Goal: Book appointment/travel/reservation

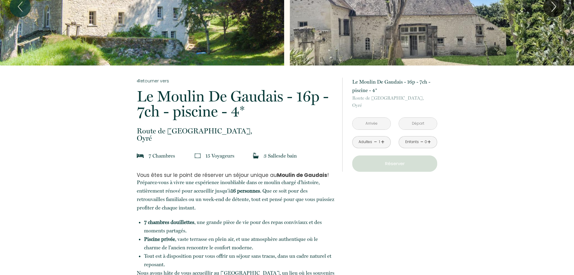
scroll to position [30, 0]
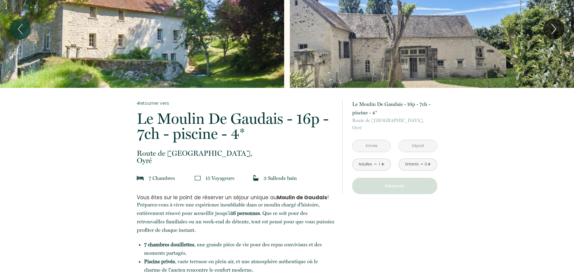
click at [375, 148] on input "text" at bounding box center [372, 146] width 38 height 12
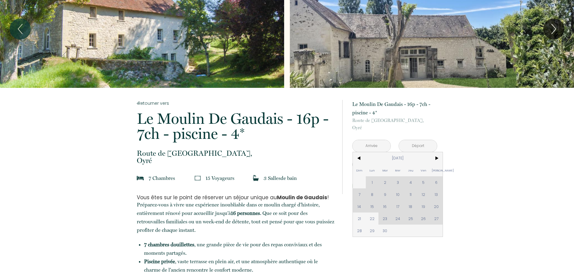
click at [435, 158] on span ">" at bounding box center [436, 158] width 13 height 12
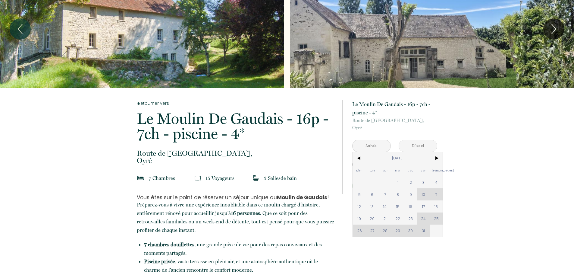
click at [362, 158] on span "<" at bounding box center [359, 158] width 13 height 12
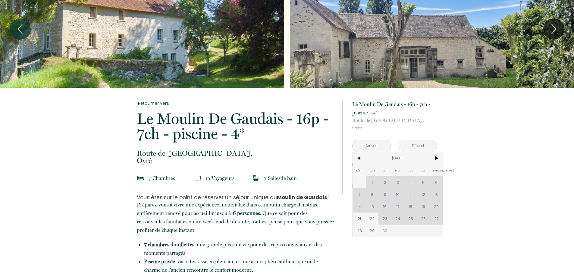
click at [437, 158] on span ">" at bounding box center [436, 158] width 13 height 12
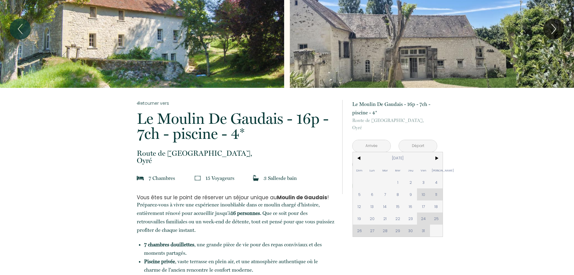
click at [436, 158] on span ">" at bounding box center [436, 158] width 13 height 12
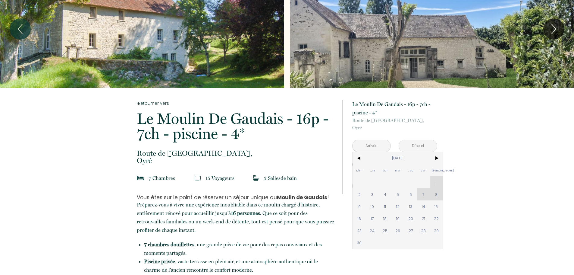
click at [436, 158] on span ">" at bounding box center [436, 158] width 13 height 12
click at [360, 157] on span "<" at bounding box center [359, 158] width 13 height 12
click at [380, 218] on span "23" at bounding box center [385, 218] width 13 height 12
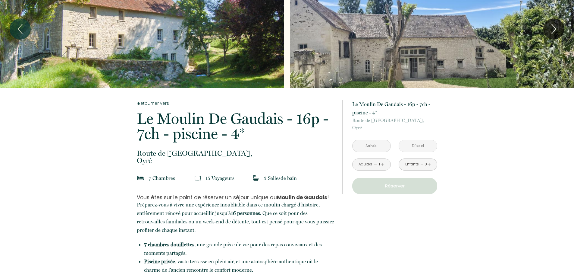
type input "[DATE]"
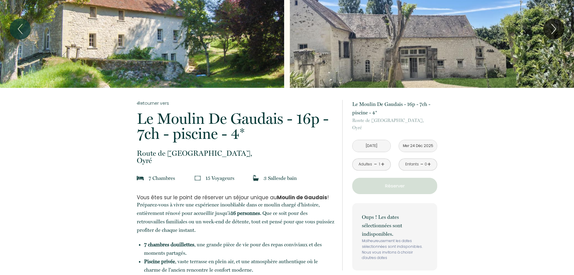
click at [422, 218] on p "Oups ! Les dates sélectionnées sont indisponibles." at bounding box center [395, 225] width 66 height 25
click at [420, 147] on input "Mer 24 Déc 2025" at bounding box center [418, 146] width 38 height 12
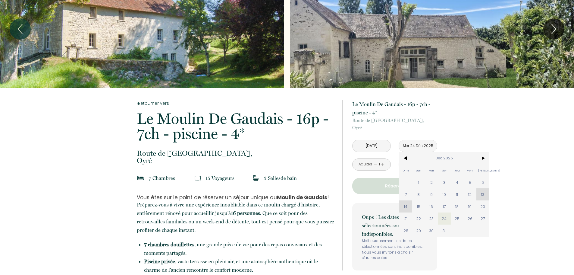
click at [468, 218] on span "26" at bounding box center [470, 218] width 13 height 12
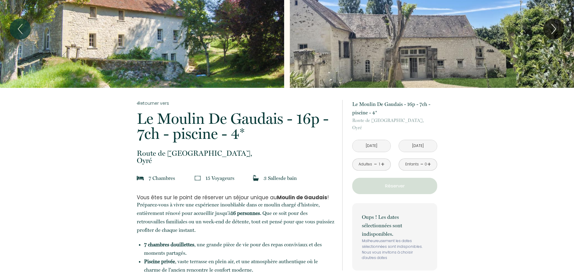
click at [405, 188] on p "Réserver" at bounding box center [395, 185] width 81 height 7
click at [405, 145] on input "[DATE]" at bounding box center [418, 146] width 38 height 12
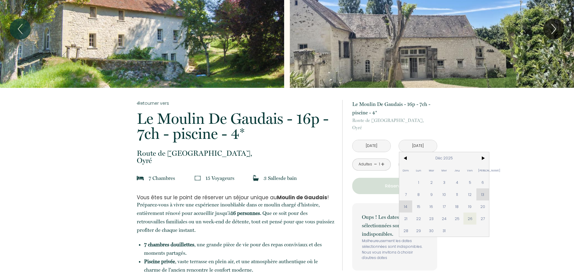
click at [481, 219] on span "27" at bounding box center [483, 218] width 13 height 12
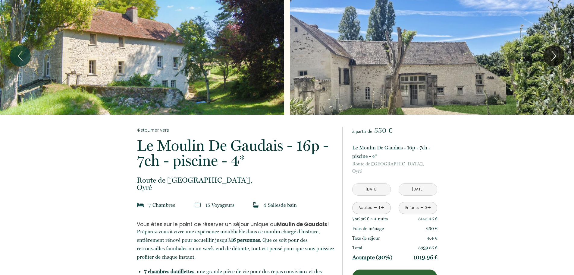
scroll to position [0, 0]
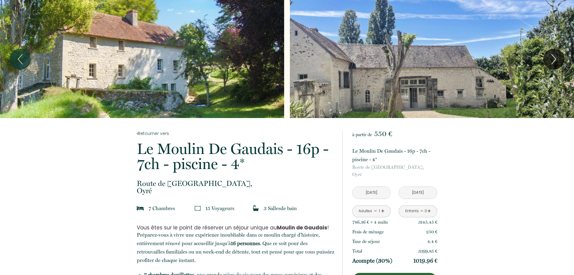
click at [370, 194] on input "[DATE]" at bounding box center [372, 193] width 38 height 12
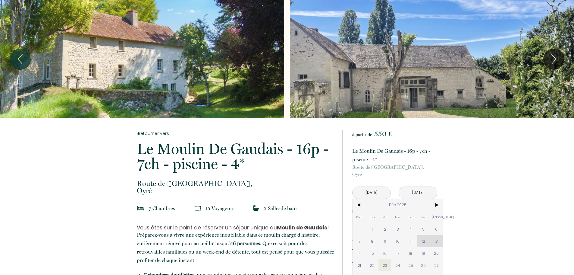
click at [386, 266] on span "23" at bounding box center [385, 265] width 13 height 12
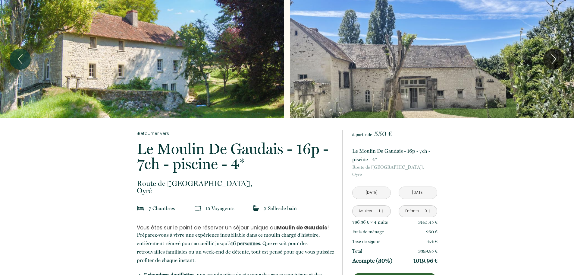
click at [414, 194] on input "[DATE]" at bounding box center [418, 193] width 38 height 12
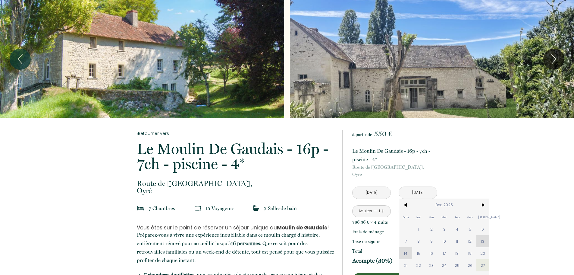
click at [468, 267] on span "26" at bounding box center [470, 265] width 13 height 12
type input "[DATE]"
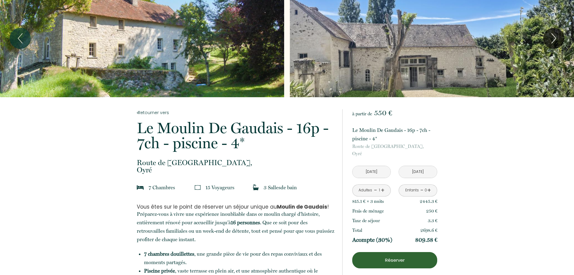
scroll to position [30, 0]
